Goal: Transaction & Acquisition: Purchase product/service

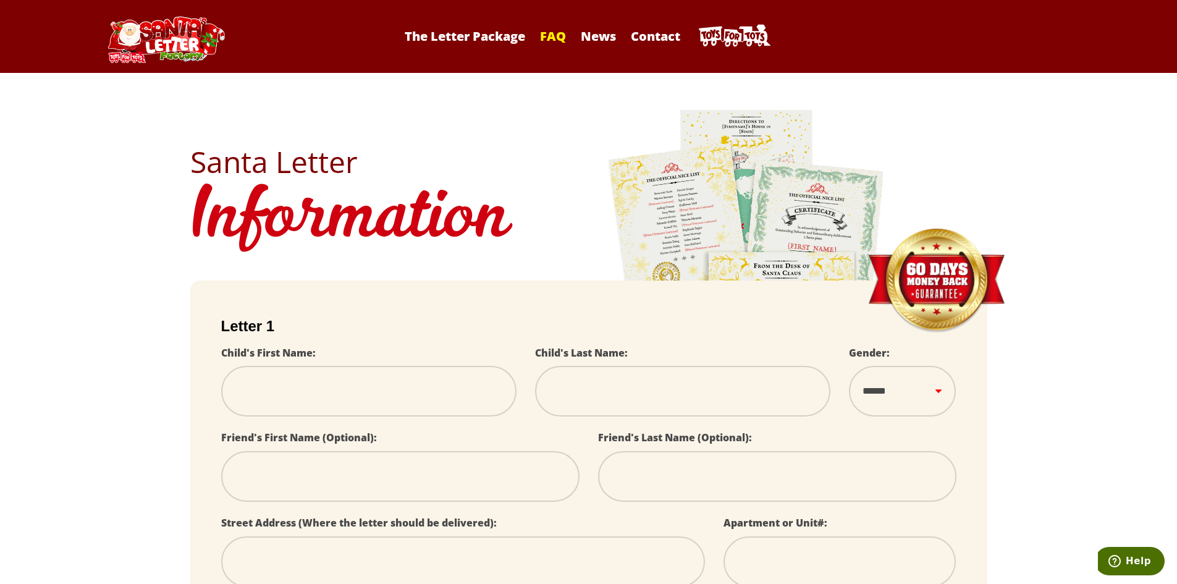
click at [557, 41] on link "FAQ" at bounding box center [553, 36] width 38 height 17
select select
click at [491, 38] on link "The Letter Package" at bounding box center [464, 36] width 133 height 17
select select
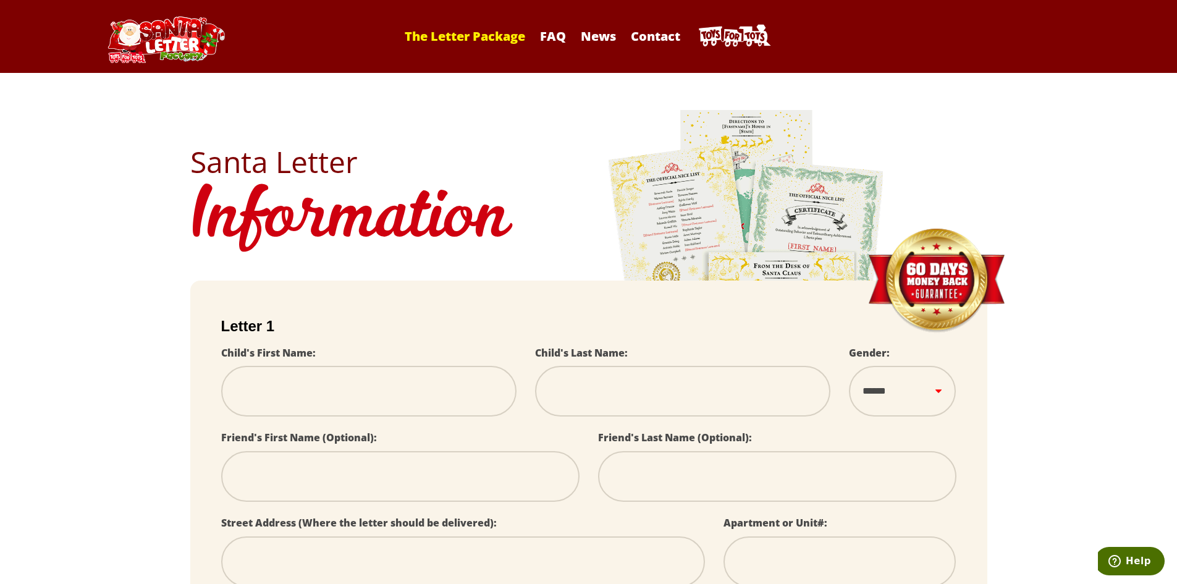
select select
